Goal: Task Accomplishment & Management: Manage account settings

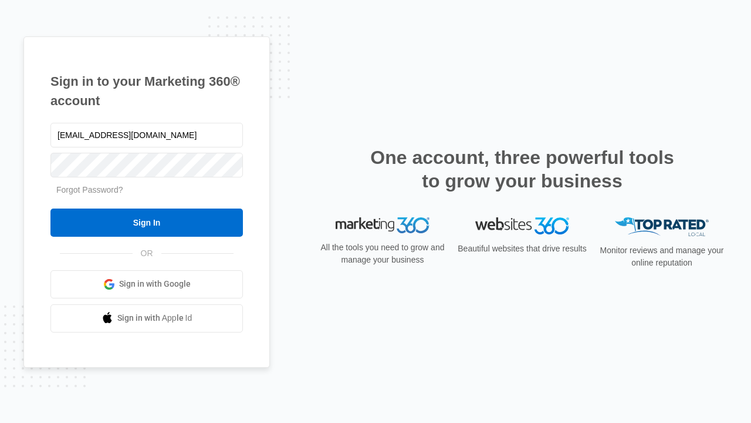
type input "[EMAIL_ADDRESS][DOMAIN_NAME]"
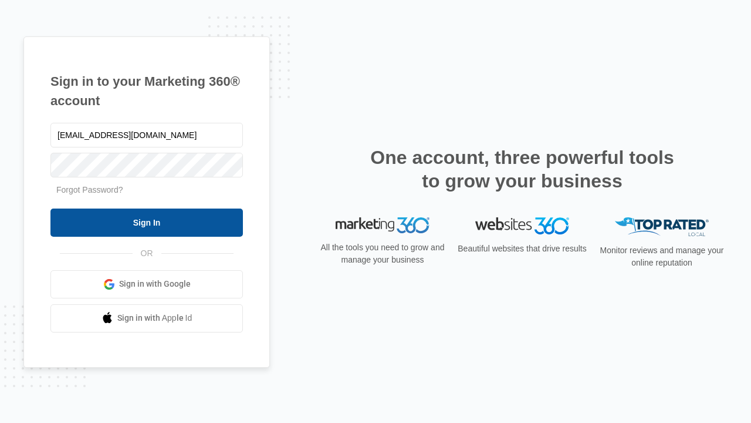
click at [147, 222] on input "Sign In" at bounding box center [146, 222] width 193 height 28
